Goal: Book appointment/travel/reservation

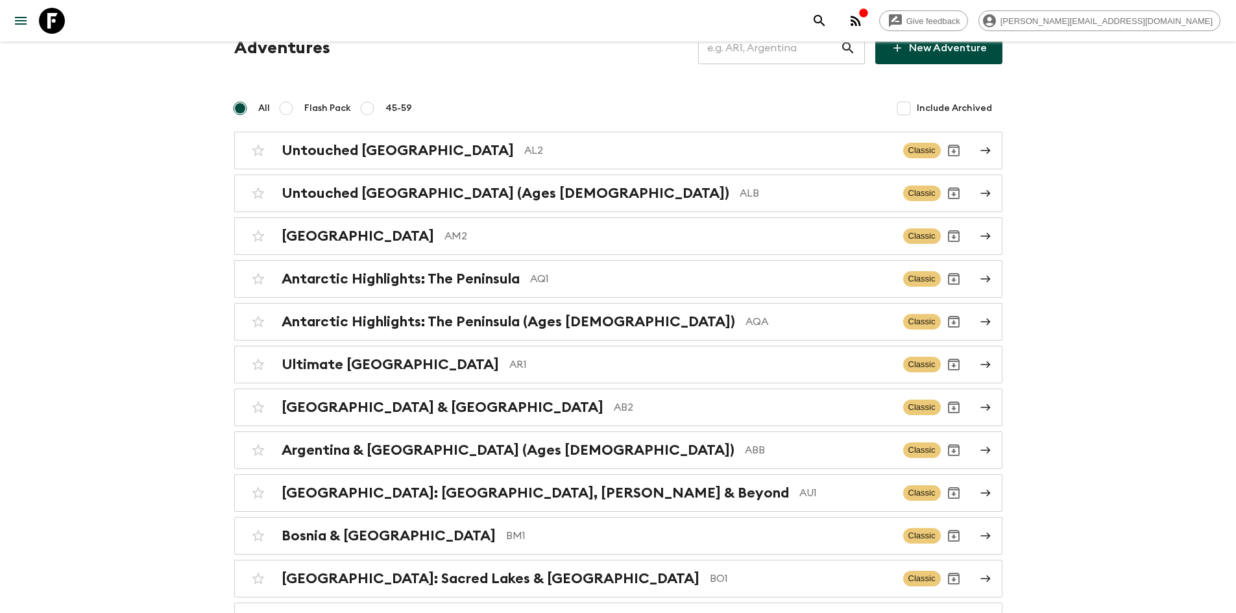
scroll to position [60, 0]
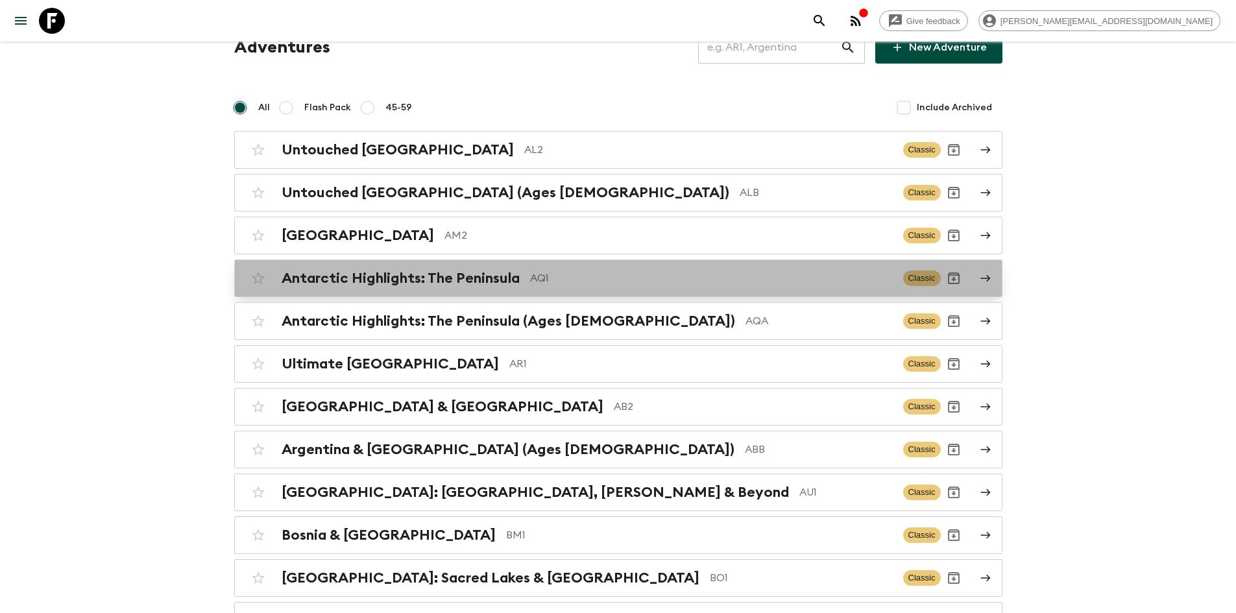
click at [499, 269] on div "Antarctic Highlights: The Peninsula AQ1 Classic" at bounding box center [592, 278] width 695 height 26
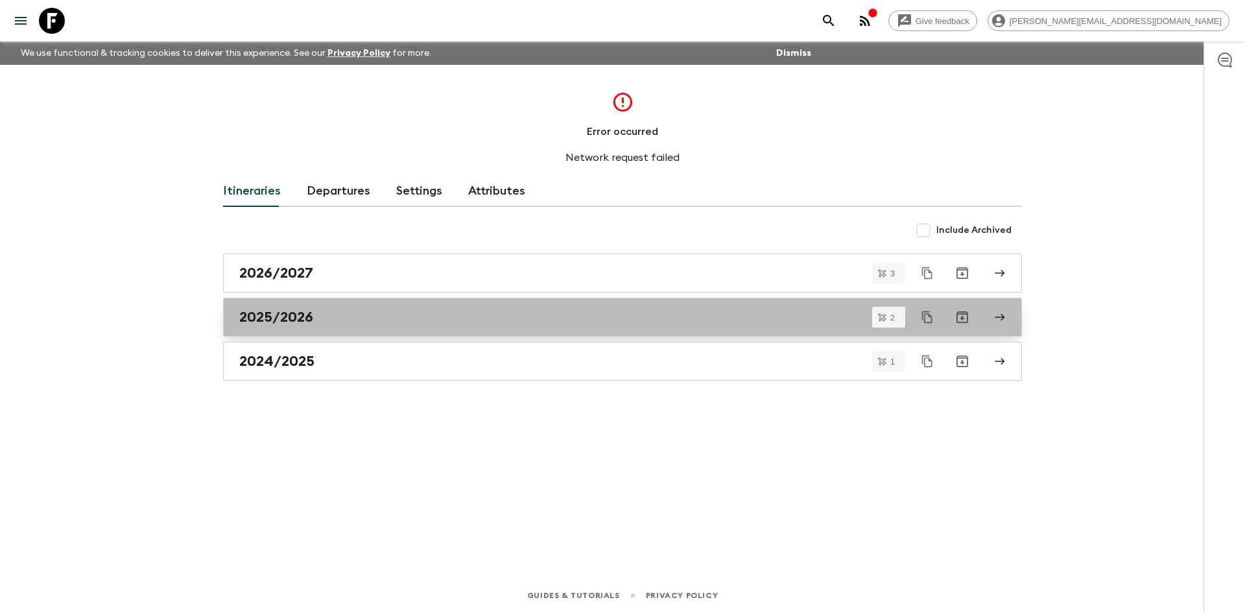
click at [285, 320] on h2 "2025/2026" at bounding box center [276, 317] width 74 height 17
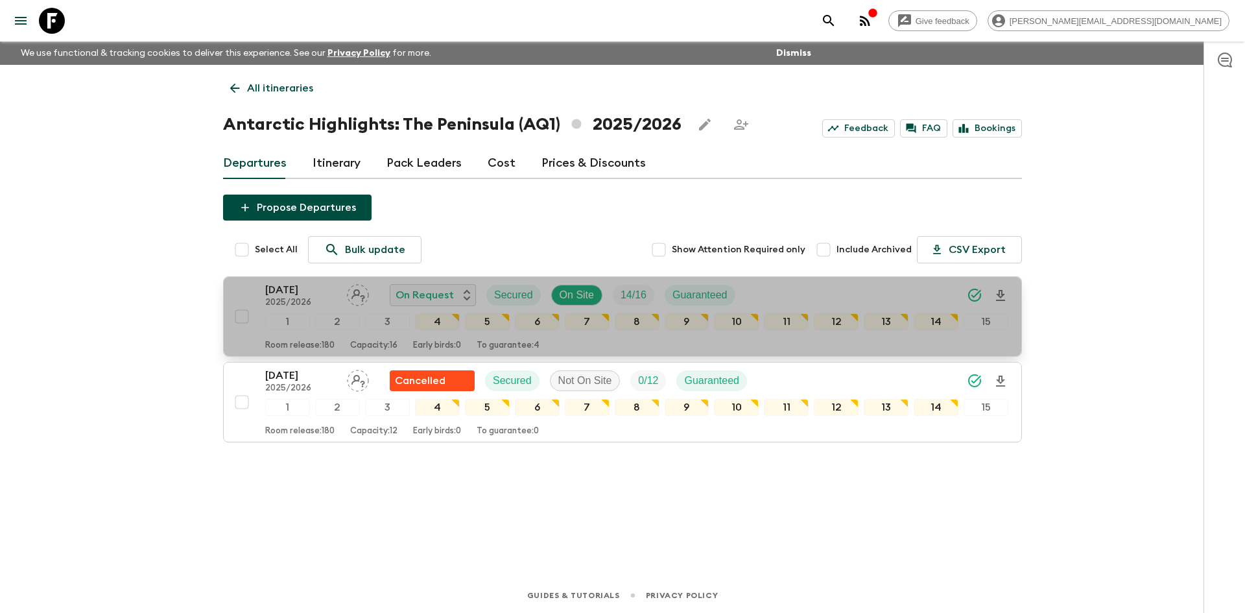
click at [306, 290] on p "15 Dec 2025" at bounding box center [300, 290] width 71 height 16
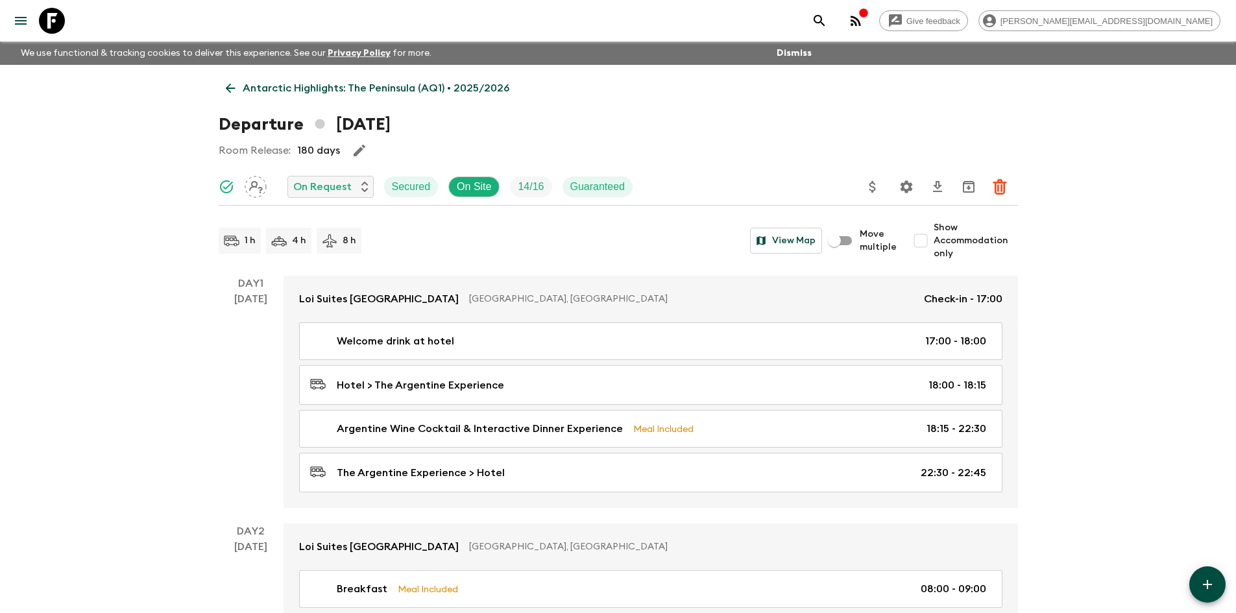
click at [232, 84] on icon at bounding box center [230, 88] width 14 height 14
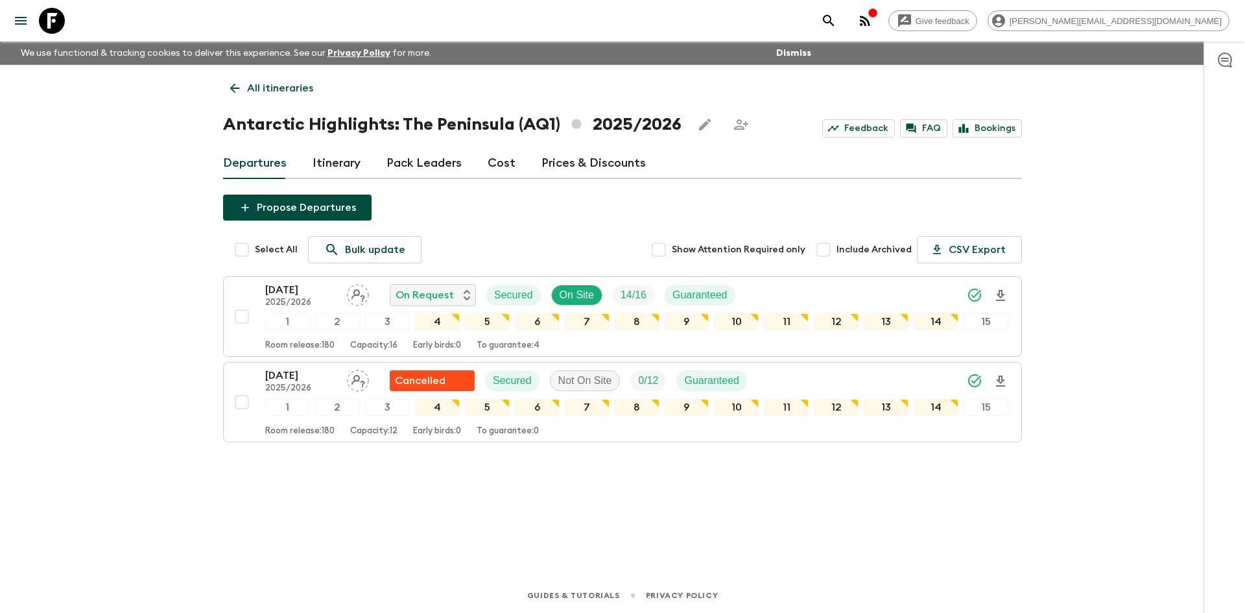
click at [328, 158] on link "Itinerary" at bounding box center [337, 163] width 48 height 31
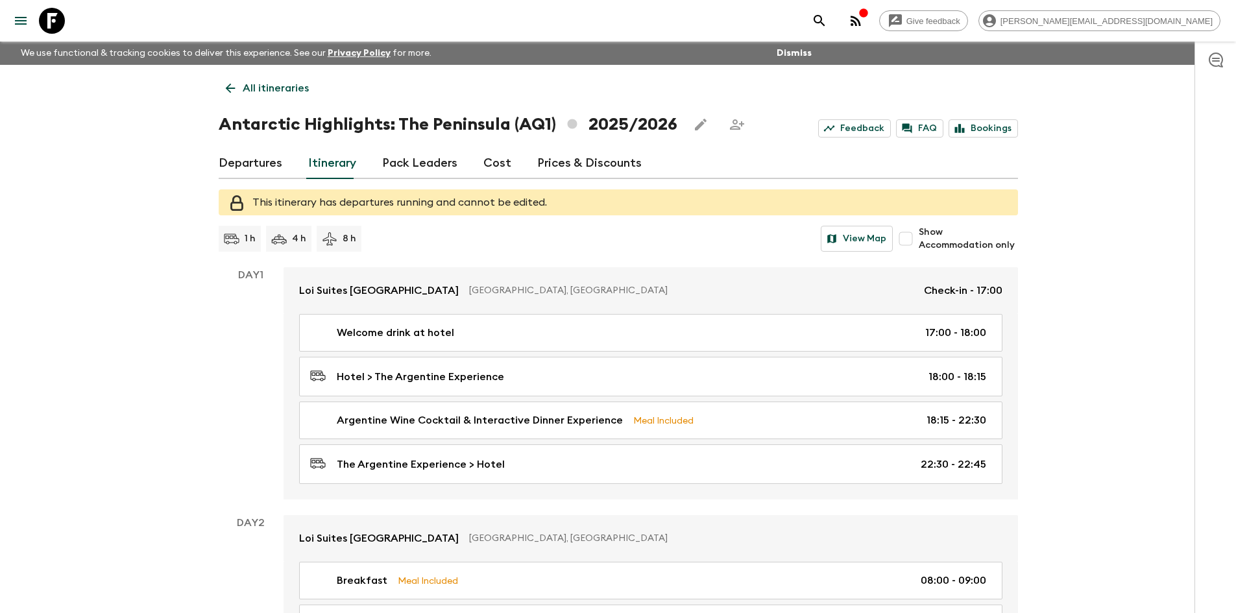
click at [226, 86] on icon at bounding box center [230, 88] width 14 height 14
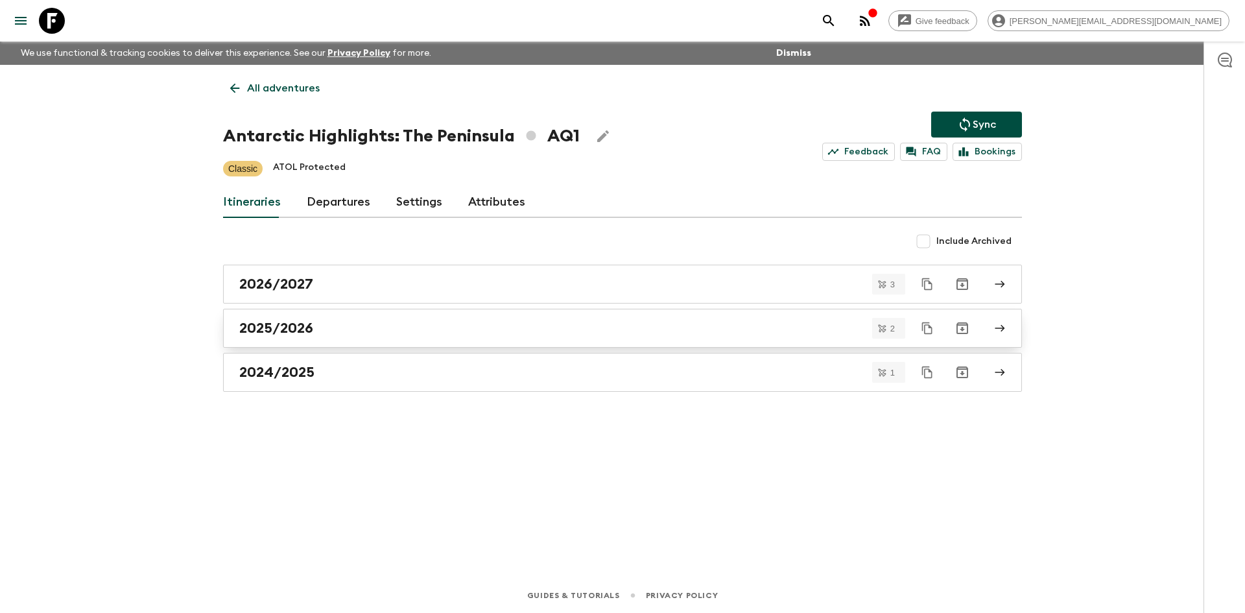
click at [311, 324] on h2 "2025/2026" at bounding box center [276, 328] width 74 height 17
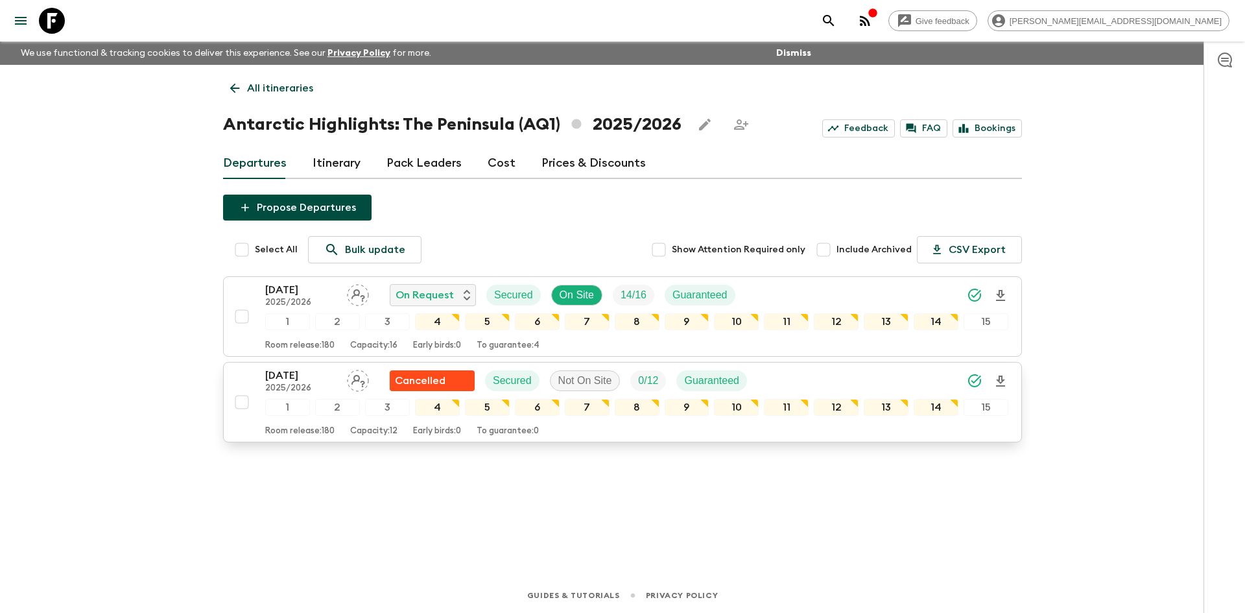
click at [804, 379] on div "15 Feb 2026 2025/2026 Cancelled Secured Not On Site 0 / 12 Guaranteed" at bounding box center [636, 381] width 743 height 26
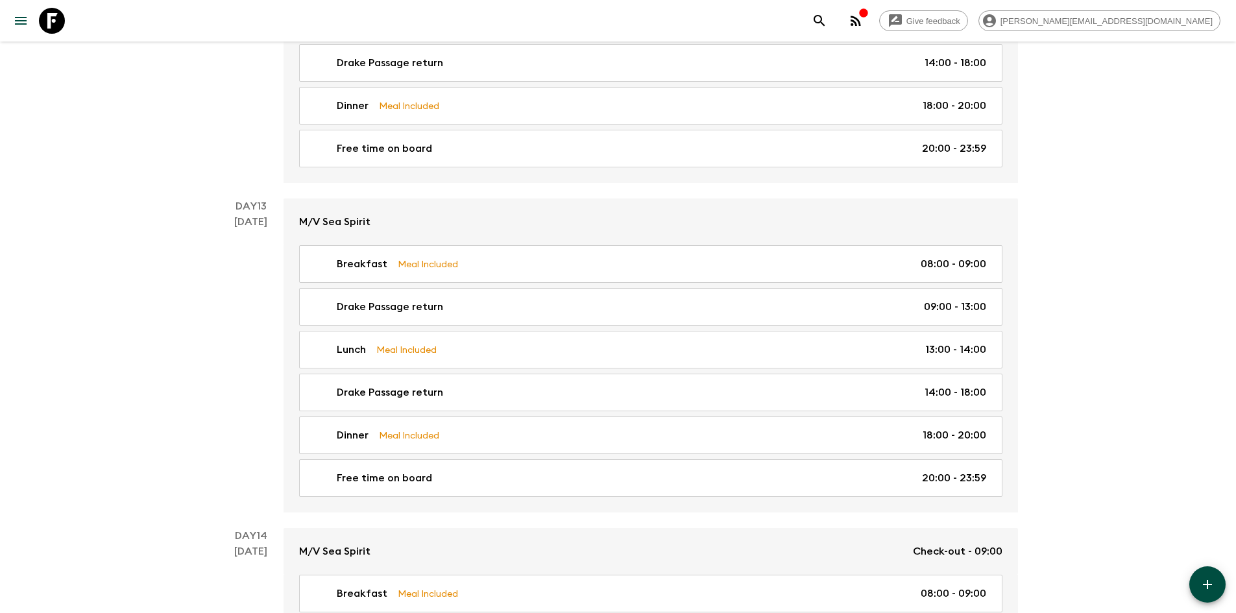
scroll to position [4498, 0]
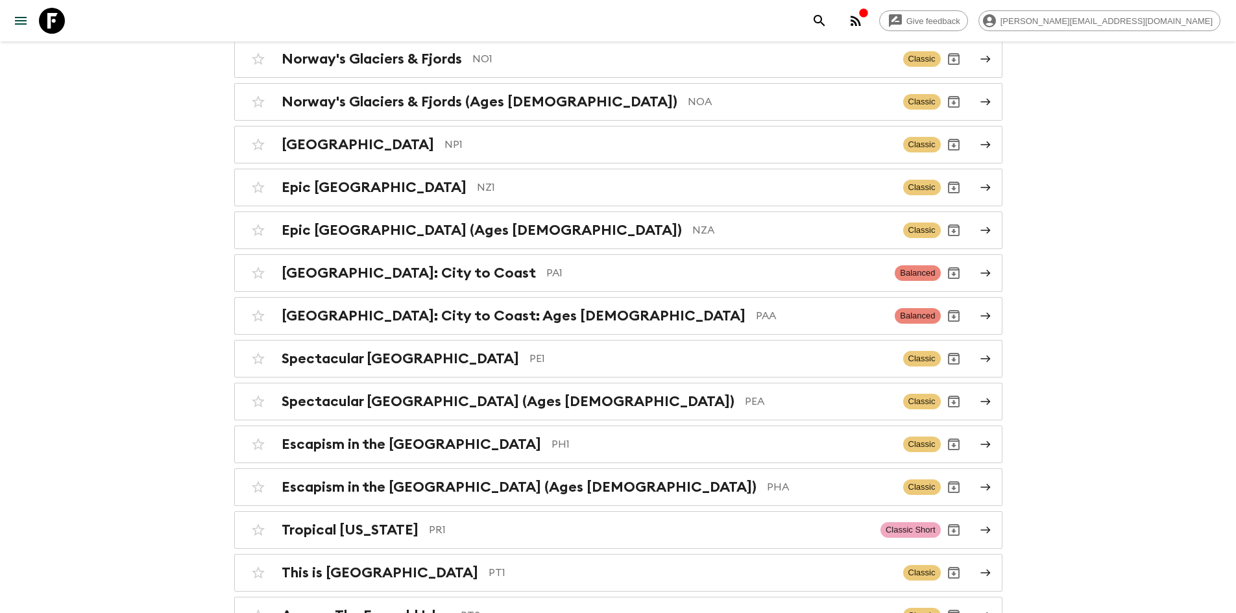
scroll to position [4223, 0]
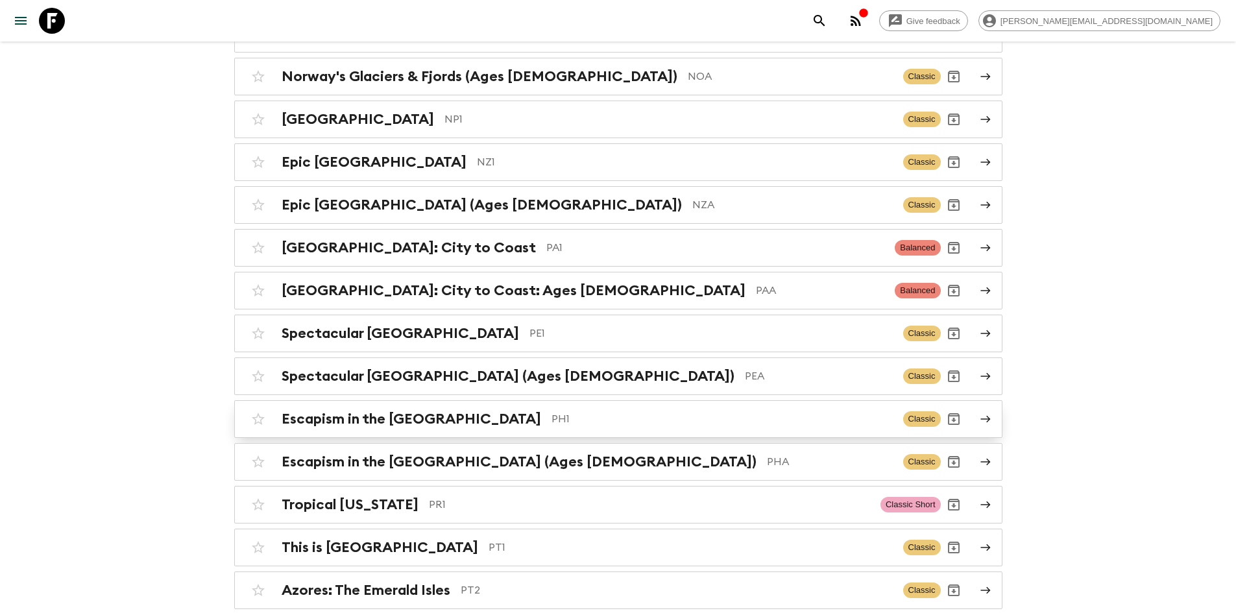
click at [571, 411] on p "PH1" at bounding box center [721, 419] width 341 height 16
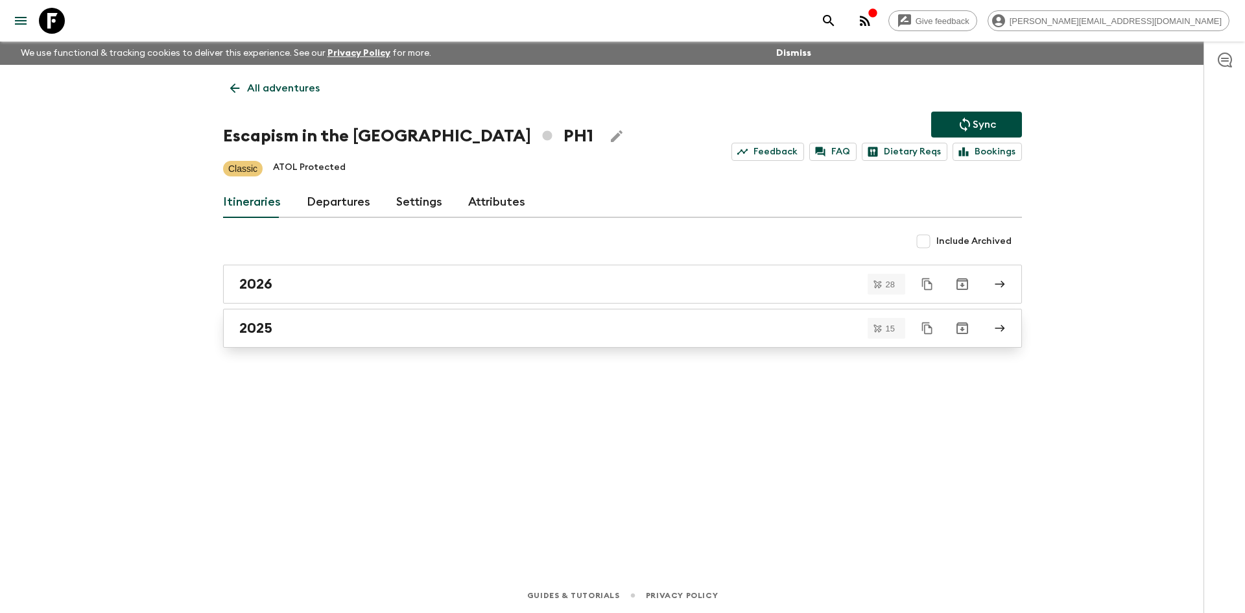
click at [246, 323] on h2 "2025" at bounding box center [255, 328] width 33 height 17
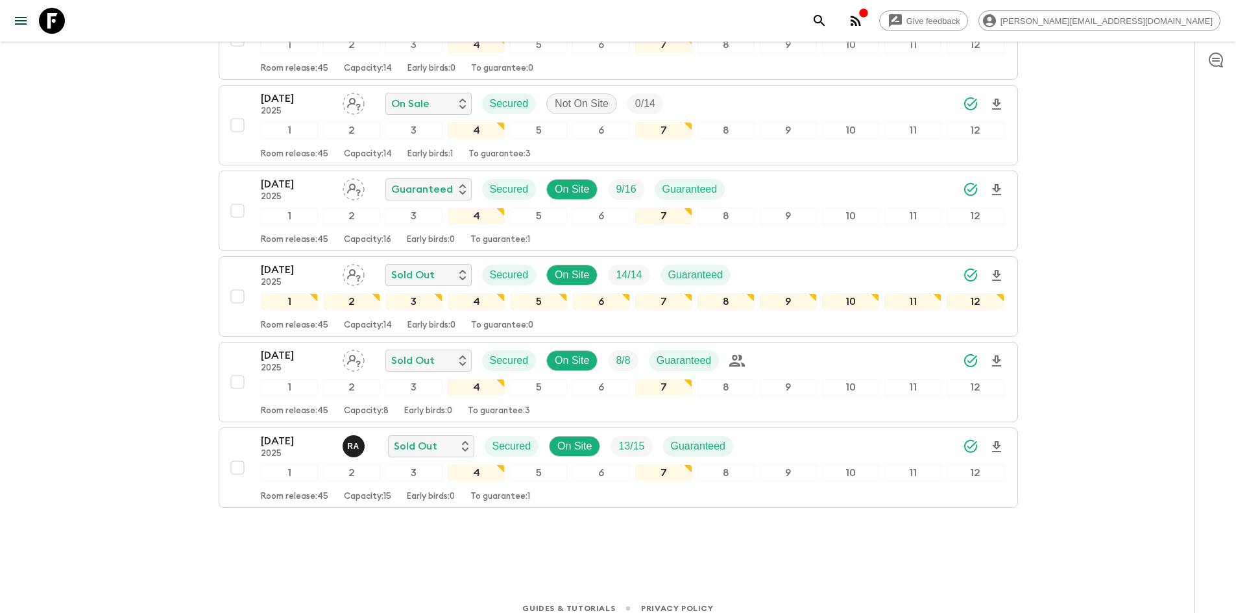
scroll to position [1048, 0]
